Goal: Transaction & Acquisition: Book appointment/travel/reservation

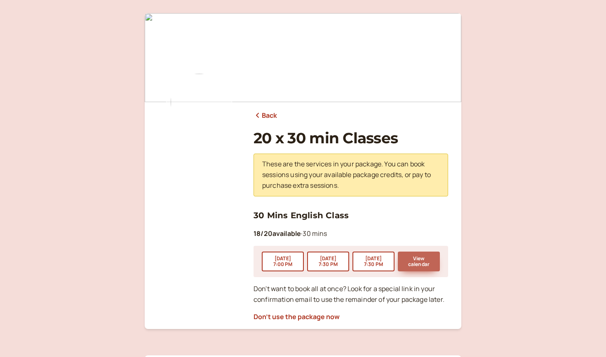
click at [405, 260] on button "View calendar" at bounding box center [419, 262] width 42 height 20
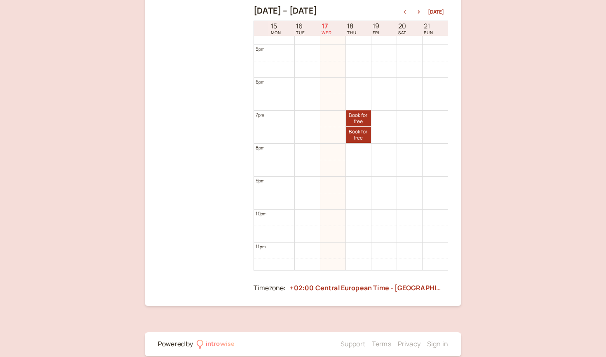
scroll to position [547, 0]
click at [360, 122] on link "Book for free free" at bounding box center [358, 123] width 25 height 16
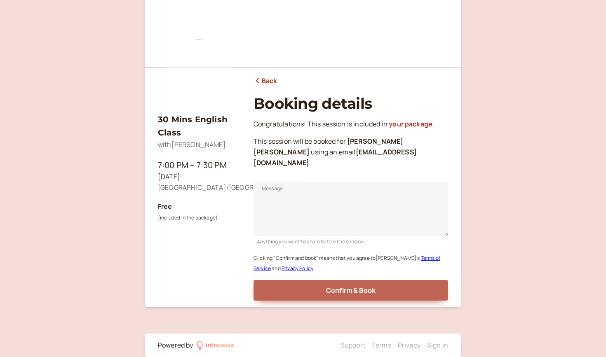
click at [343, 286] on span "Confirm & Book" at bounding box center [350, 290] width 49 height 9
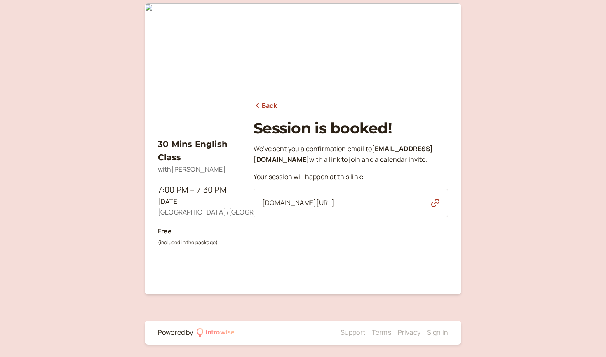
click at [276, 110] on link "Back" at bounding box center [265, 106] width 24 height 11
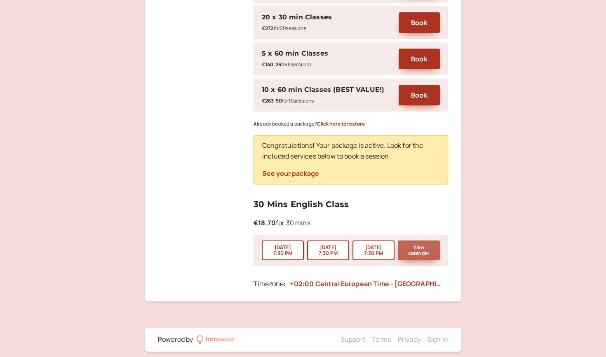
scroll to position [297, 0]
click at [405, 241] on button "View calendar" at bounding box center [419, 251] width 42 height 20
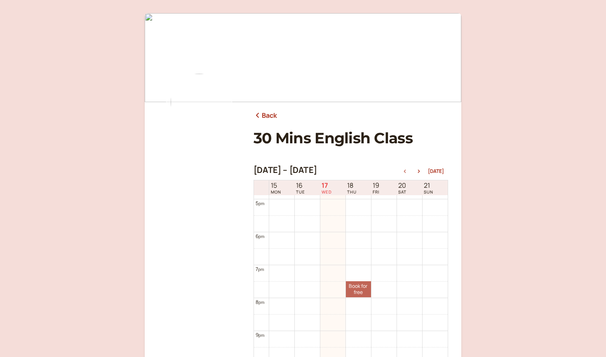
scroll to position [557, 0]
click at [358, 287] on link "Book for free free" at bounding box center [358, 289] width 25 height 16
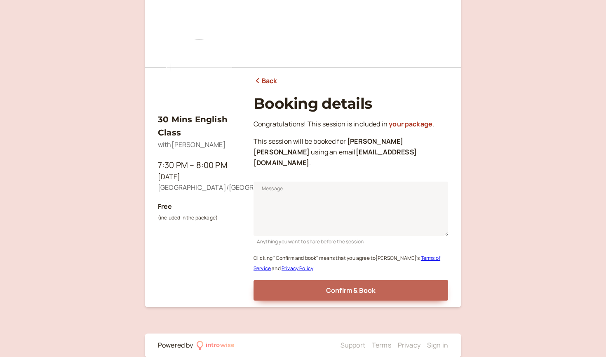
click at [358, 286] on span "Confirm & Book" at bounding box center [350, 290] width 49 height 9
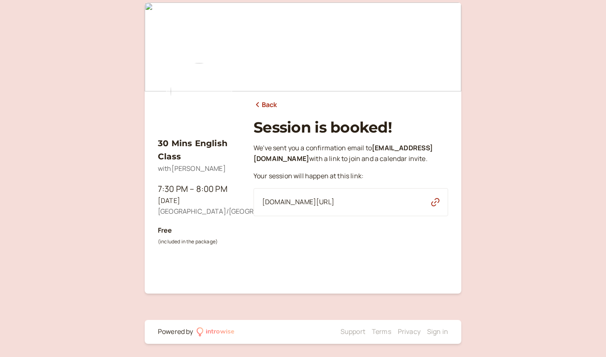
scroll to position [10, 0]
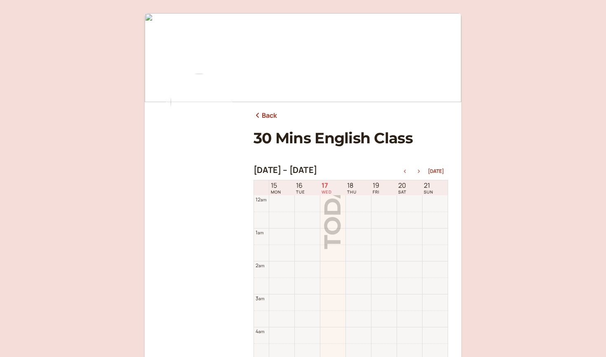
scroll to position [264, 0]
